Goal: Transaction & Acquisition: Purchase product/service

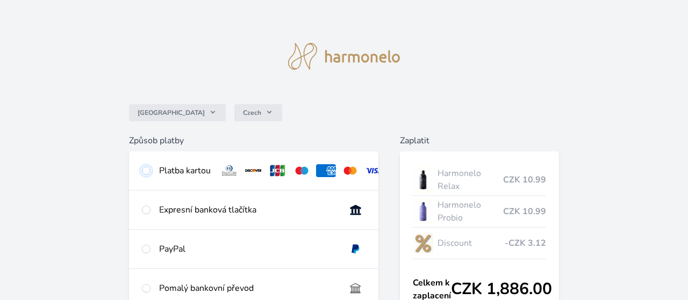
click at [148, 169] on input "radio" at bounding box center [146, 171] width 9 height 9
radio input "true"
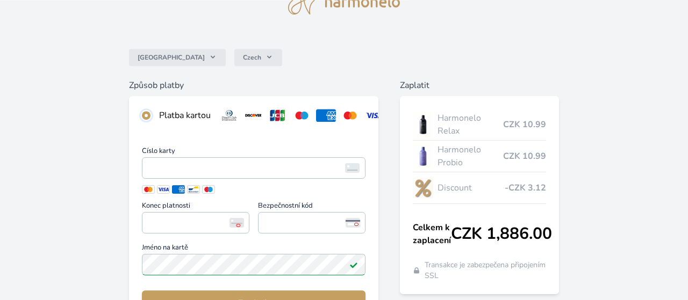
scroll to position [56, 0]
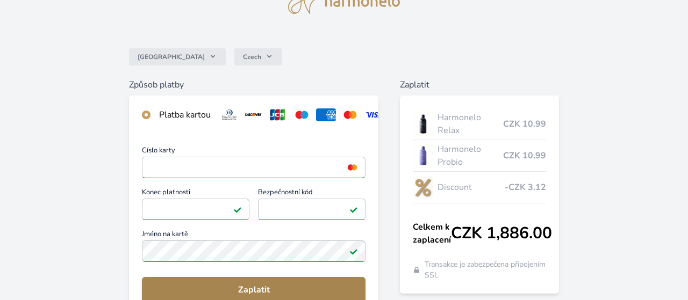
click at [237, 297] on button "Zaplatit" at bounding box center [254, 290] width 224 height 26
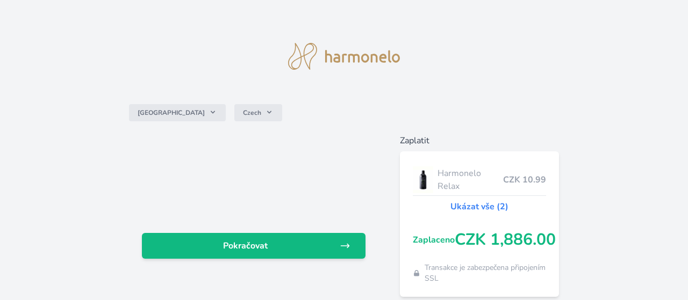
click at [307, 260] on div "Pokračovat" at bounding box center [253, 211] width 249 height 155
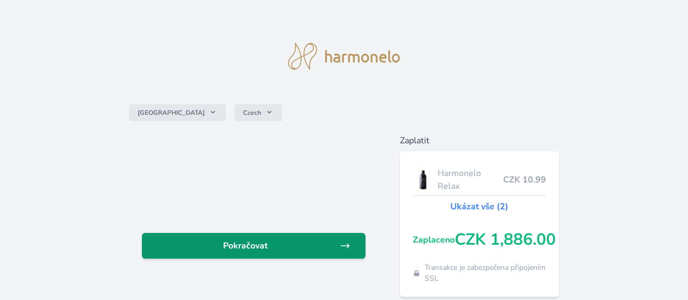
click at [270, 235] on link "Pokračovat" at bounding box center [254, 246] width 224 height 26
